Goal: Information Seeking & Learning: Learn about a topic

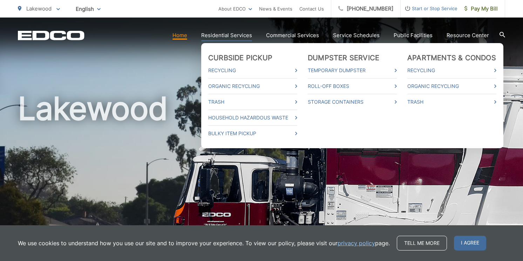
click at [233, 34] on link "Residential Services" at bounding box center [226, 35] width 51 height 8
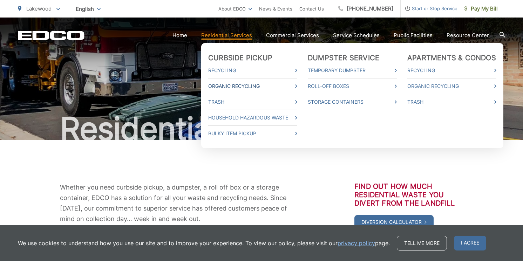
click at [240, 87] on link "Organic Recycling" at bounding box center [252, 86] width 89 height 8
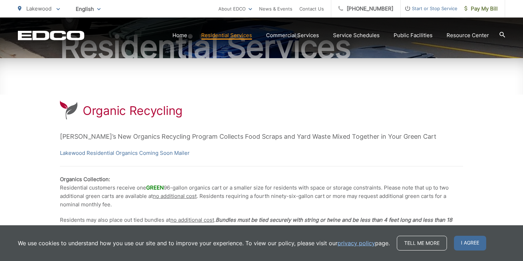
scroll to position [91, 0]
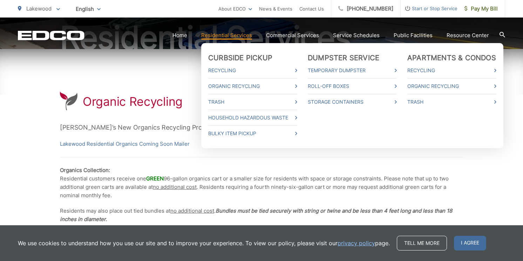
click at [301, 69] on ul "Curbside Pickup Recycling Organic Recycling Trash Household Hazardous Waste Bul…" at bounding box center [352, 95] width 302 height 105
click at [297, 70] on link "Recycling" at bounding box center [252, 70] width 89 height 8
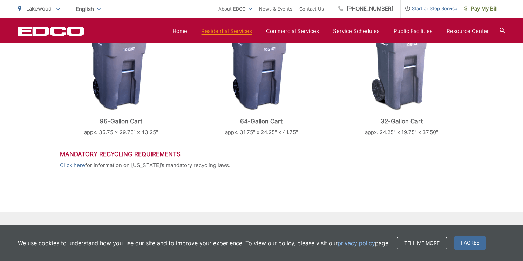
scroll to position [382, 0]
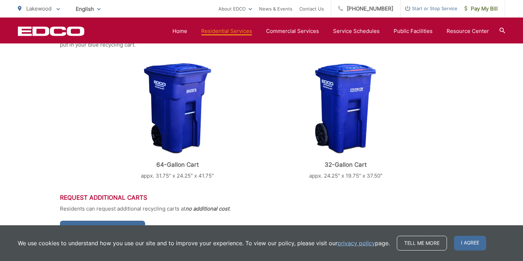
scroll to position [286, 0]
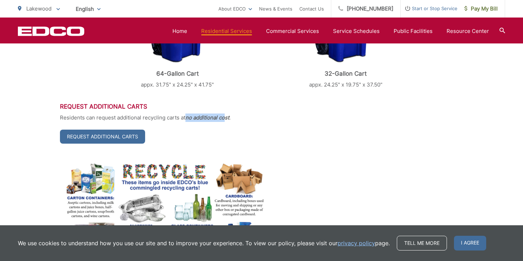
drag, startPoint x: 186, startPoint y: 117, endPoint x: 227, endPoint y: 116, distance: 40.6
click at [227, 116] on strong "no additional cost" at bounding box center [207, 117] width 44 height 7
click at [281, 117] on p "Residents can request additional recycling carts at no additional cost ." at bounding box center [261, 117] width 403 height 8
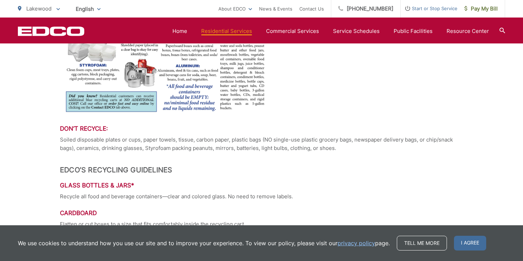
scroll to position [0, 0]
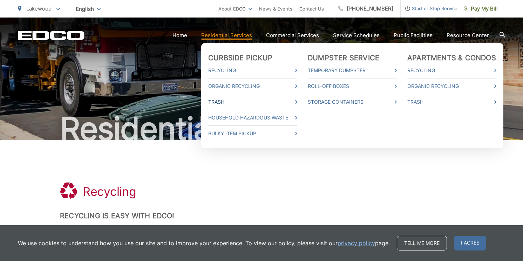
click at [223, 101] on link "Trash" at bounding box center [252, 102] width 89 height 8
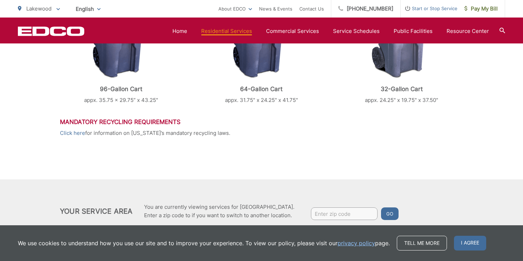
scroll to position [382, 0]
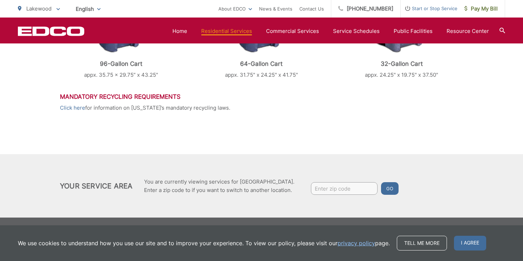
click at [152, 98] on h3 "Mandatory Recycling Requirements" at bounding box center [261, 96] width 403 height 7
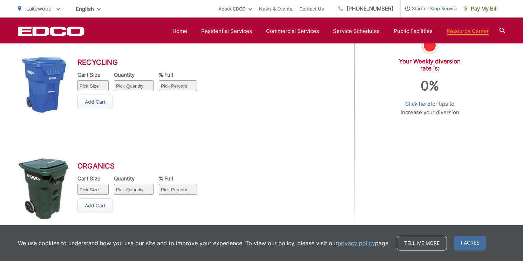
scroll to position [447, 0]
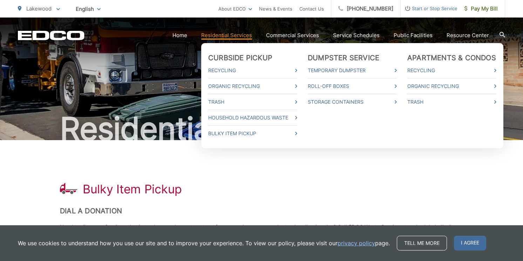
click at [244, 49] on ul "Curbside Pickup Recycling Organic Recycling Trash Household Hazardous Waste Bul…" at bounding box center [352, 95] width 302 height 105
click at [245, 52] on ul "Curbside Pickup Recycling Organic Recycling Trash Household Hazardous Waste Bul…" at bounding box center [352, 95] width 302 height 105
click at [246, 56] on link "Curbside Pickup" at bounding box center [240, 58] width 64 height 8
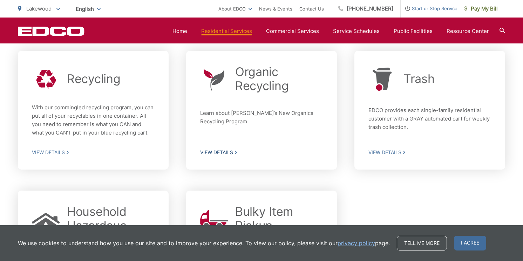
scroll to position [214, 0]
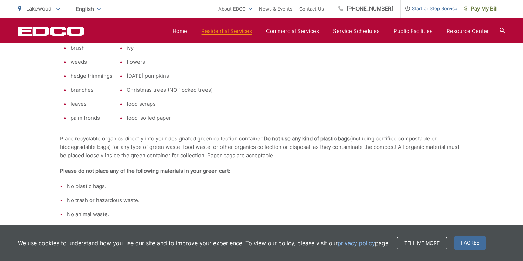
scroll to position [422, 0]
